Goal: Navigation & Orientation: Find specific page/section

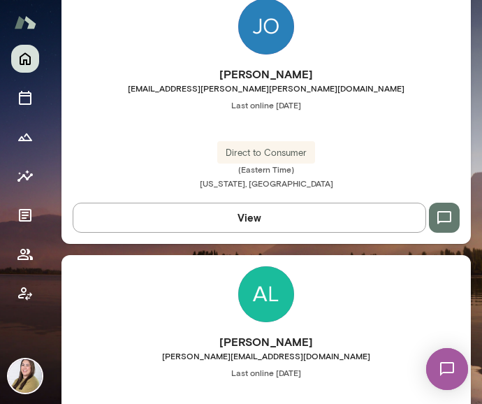
scroll to position [3351, 0]
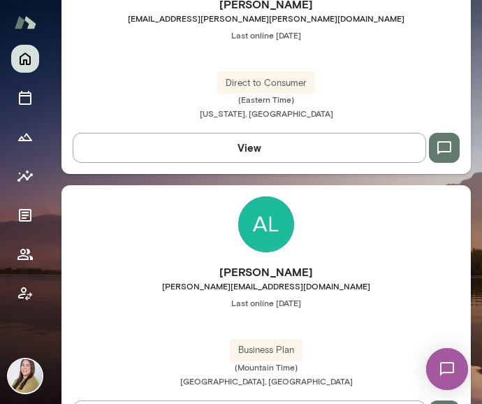
click at [243, 220] on img at bounding box center [266, 224] width 56 height 56
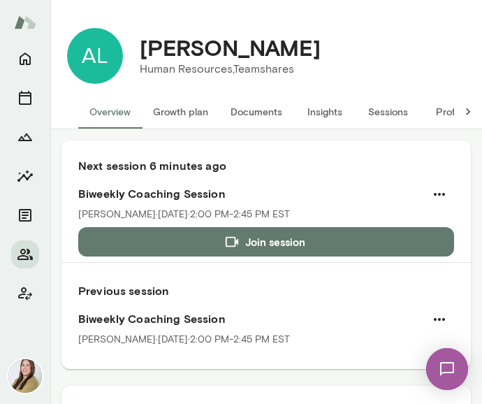
click at [263, 114] on button "Documents" at bounding box center [256, 112] width 74 height 34
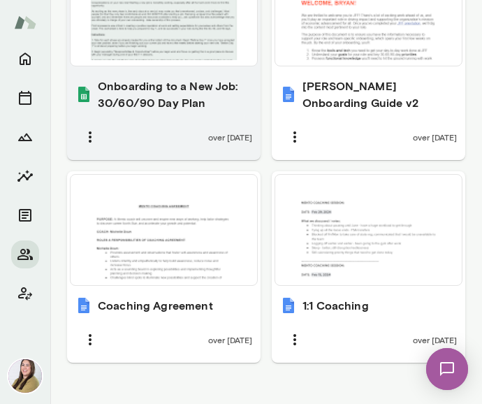
scroll to position [856, 0]
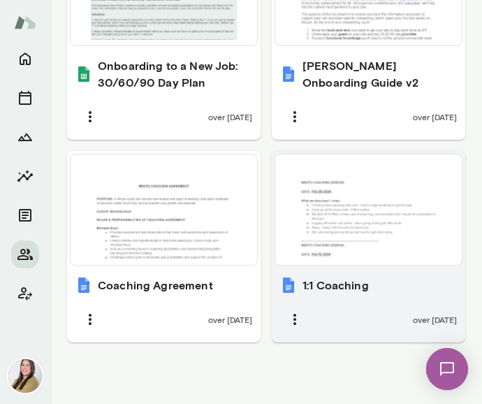
click at [391, 211] on div at bounding box center [368, 209] width 175 height 99
